Goal: Transaction & Acquisition: Purchase product/service

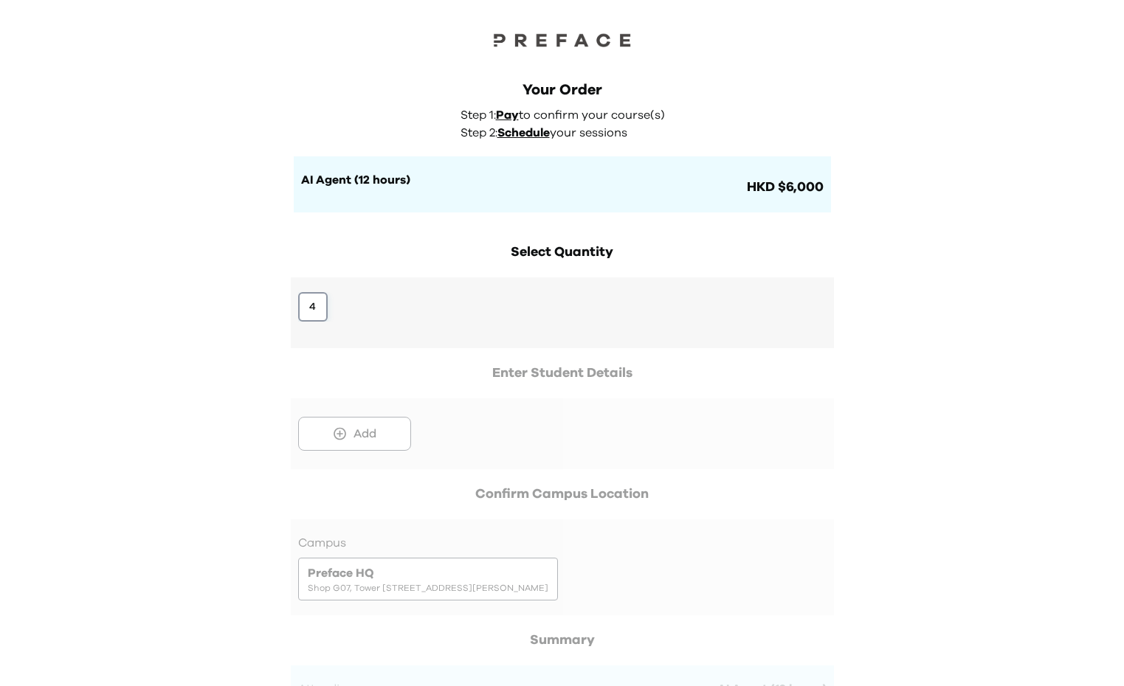
click at [312, 307] on button "4" at bounding box center [313, 307] width 30 height 30
click at [311, 310] on button "4" at bounding box center [313, 307] width 30 height 30
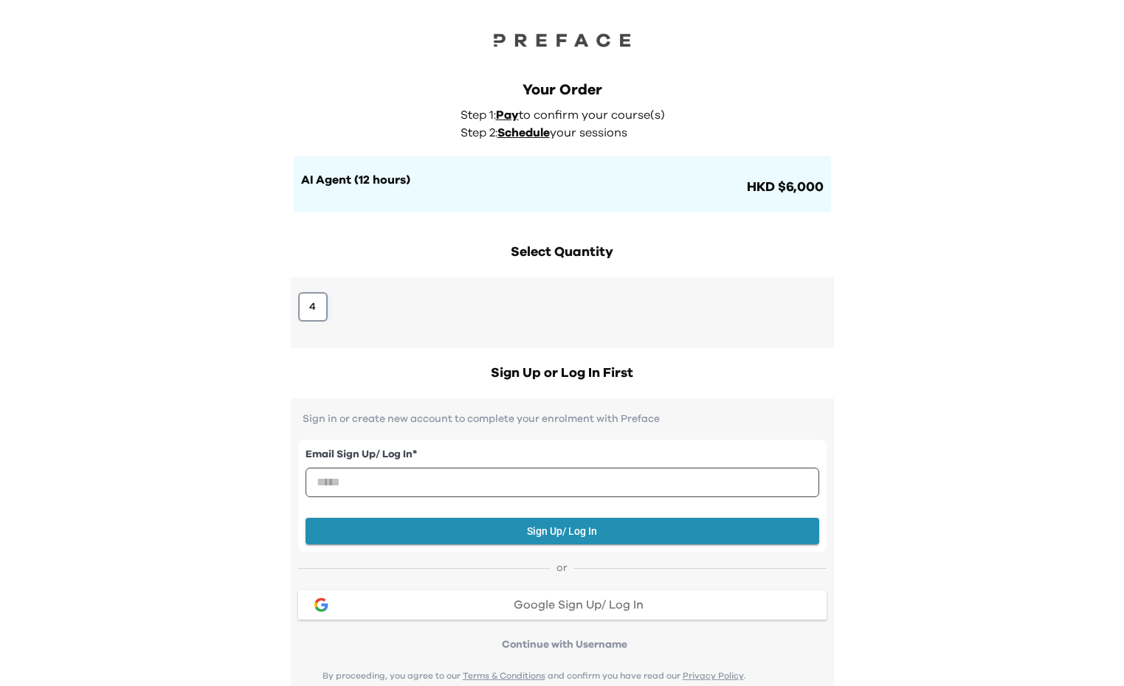
click at [319, 298] on button "4" at bounding box center [313, 307] width 30 height 30
click at [398, 479] on input "email" at bounding box center [563, 483] width 514 height 30
click at [531, 611] on span "Google Sign Up/ Log In" at bounding box center [579, 605] width 130 height 12
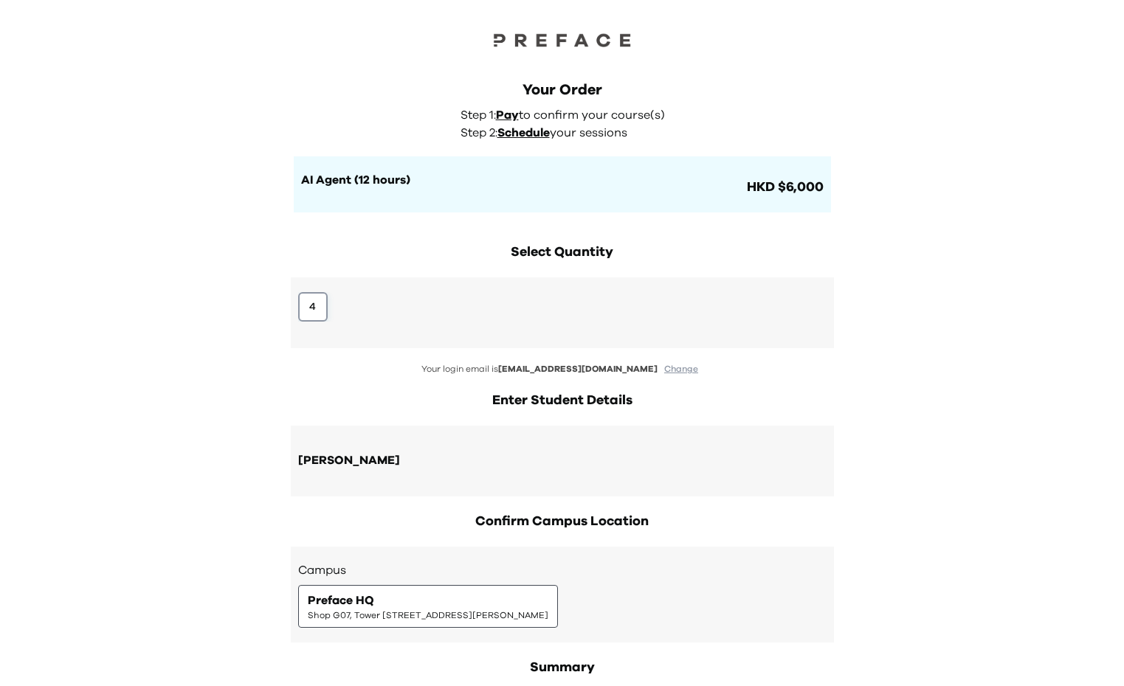
click at [314, 298] on button "4" at bounding box center [313, 307] width 30 height 30
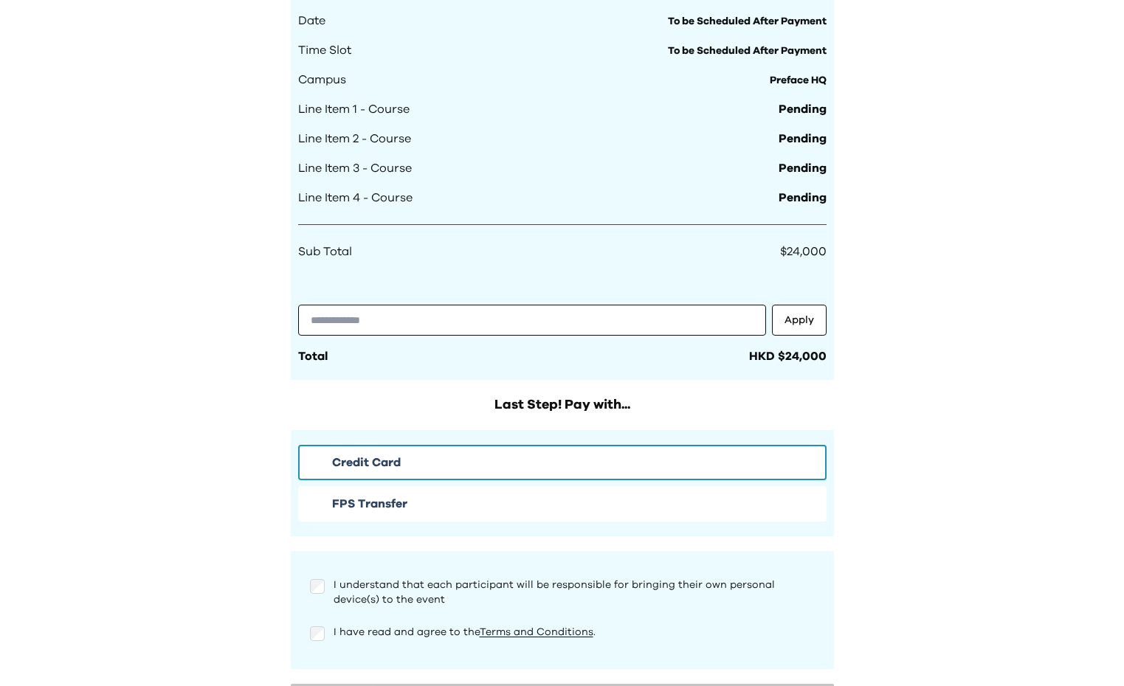
scroll to position [870, 0]
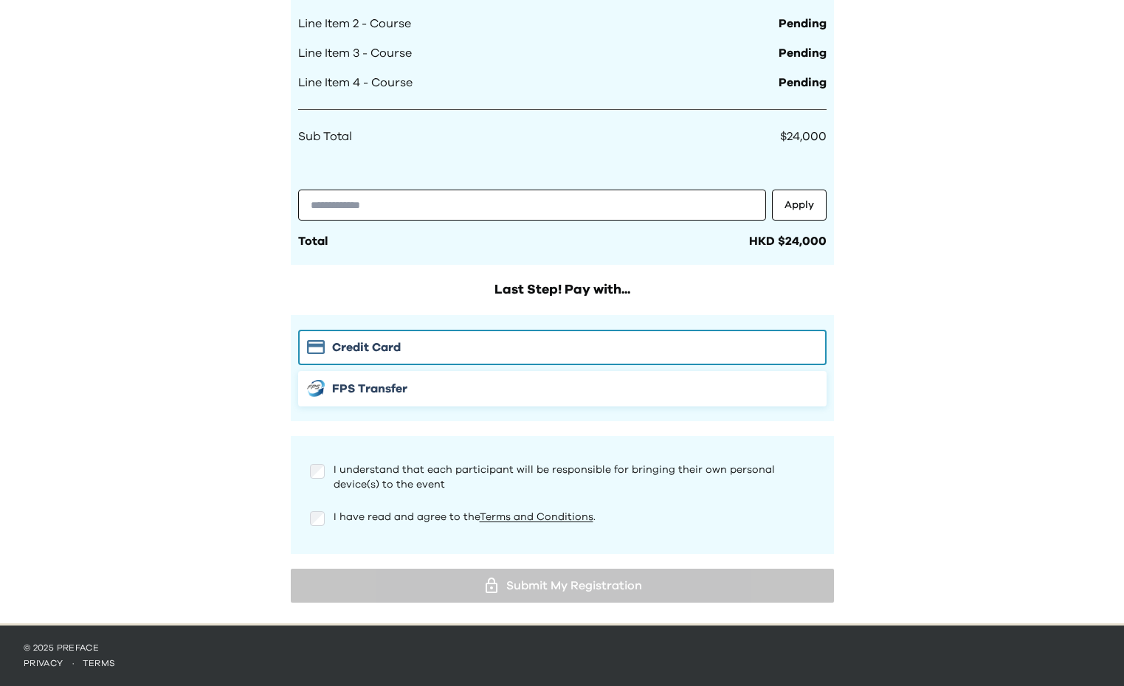
click at [387, 391] on span "FPS Transfer" at bounding box center [369, 389] width 75 height 18
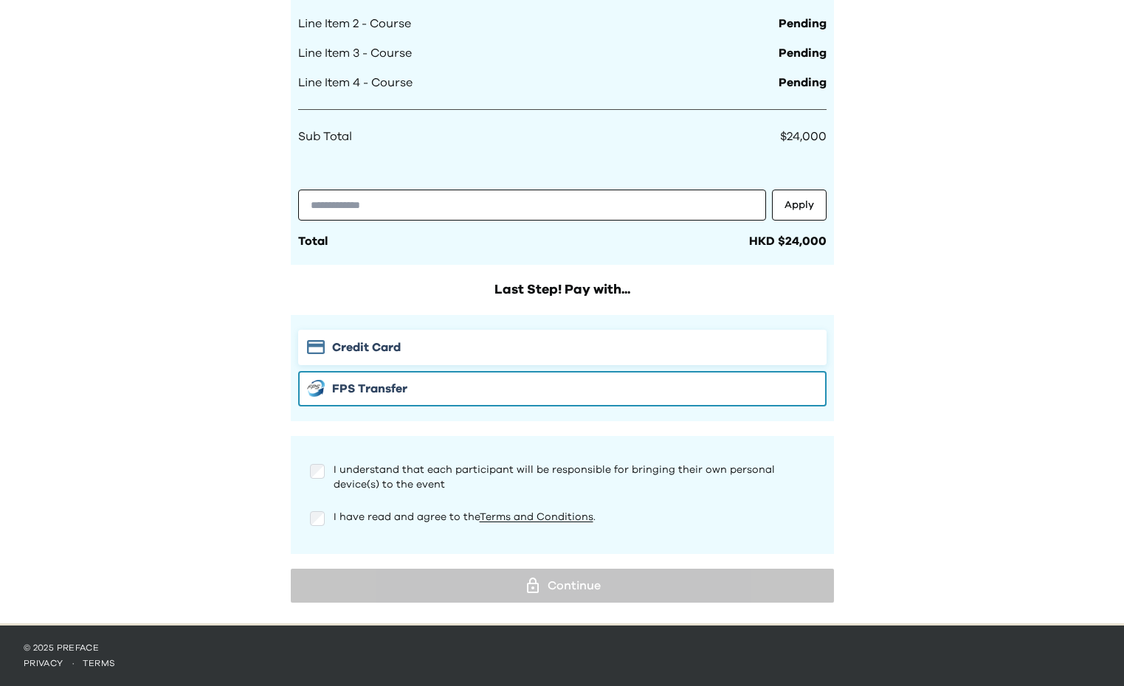
click at [376, 337] on button "Credit Card" at bounding box center [562, 347] width 528 height 35
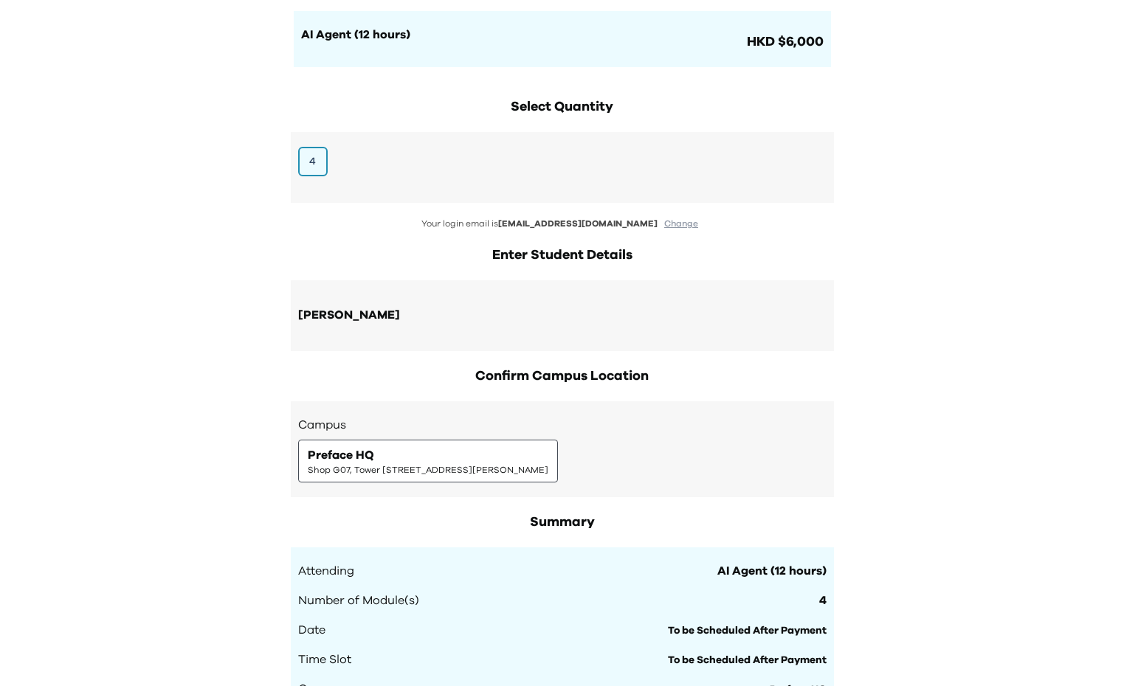
scroll to position [0, 0]
